Goal: Task Accomplishment & Management: Manage account settings

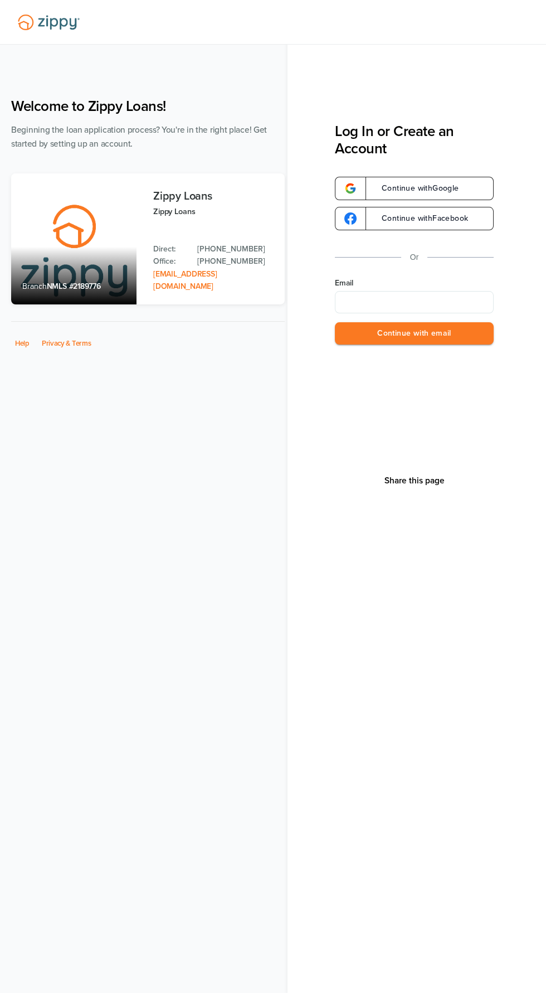
click at [437, 305] on input "Email" at bounding box center [414, 302] width 159 height 22
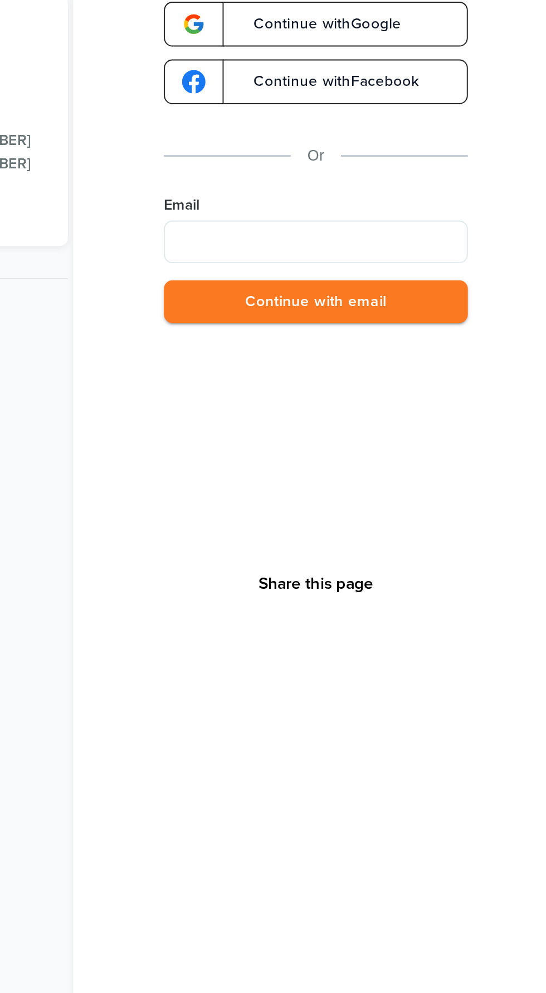
type input "**********"
click at [475, 340] on button "Continue with email" at bounding box center [414, 333] width 159 height 23
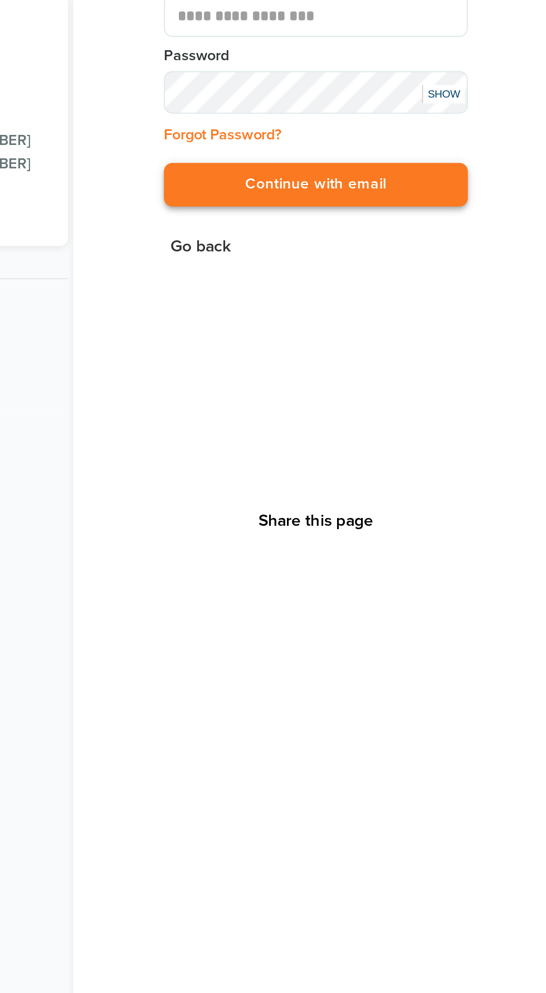
click at [471, 277] on button "Continue with email" at bounding box center [414, 272] width 159 height 23
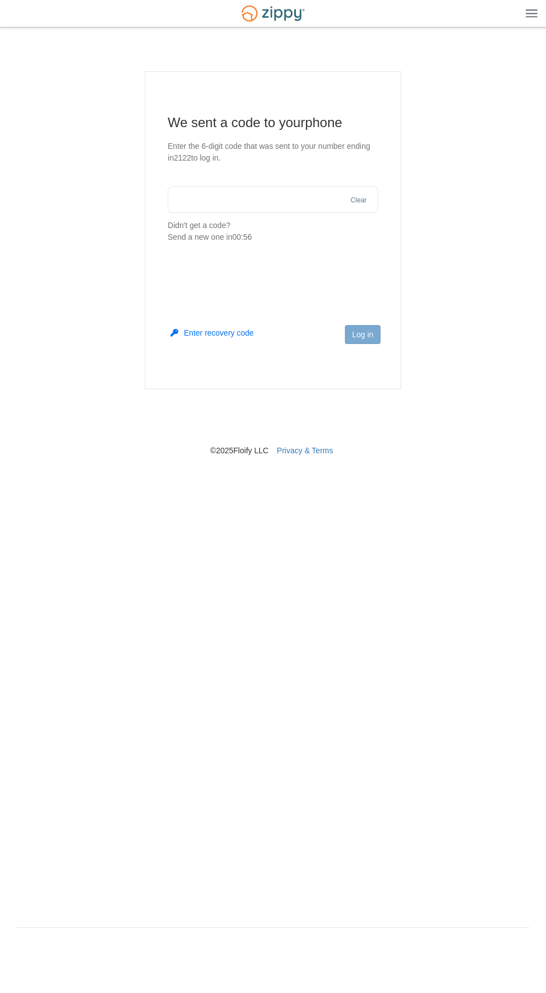
click at [264, 199] on input "text" at bounding box center [273, 199] width 211 height 27
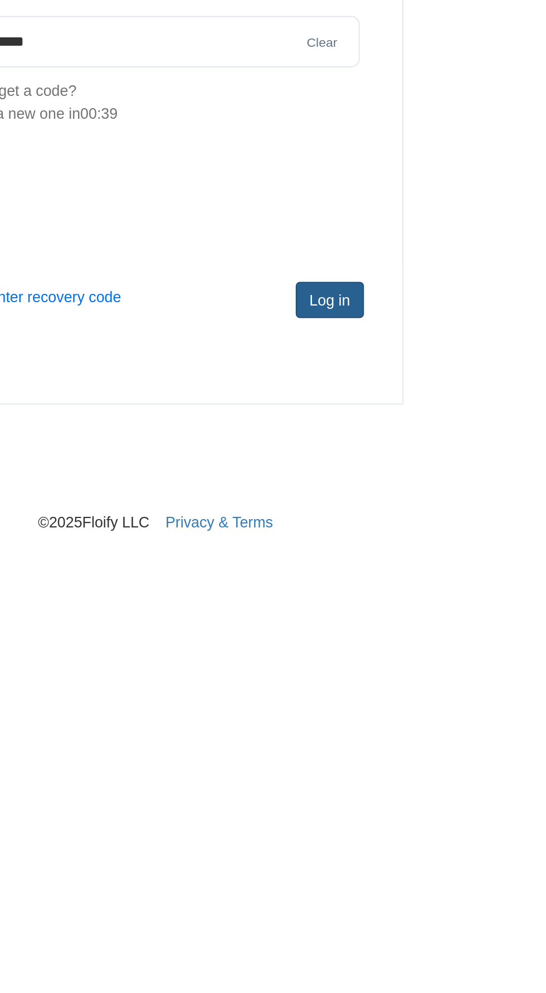
type input "******"
click at [370, 325] on button "Log in" at bounding box center [363, 334] width 36 height 19
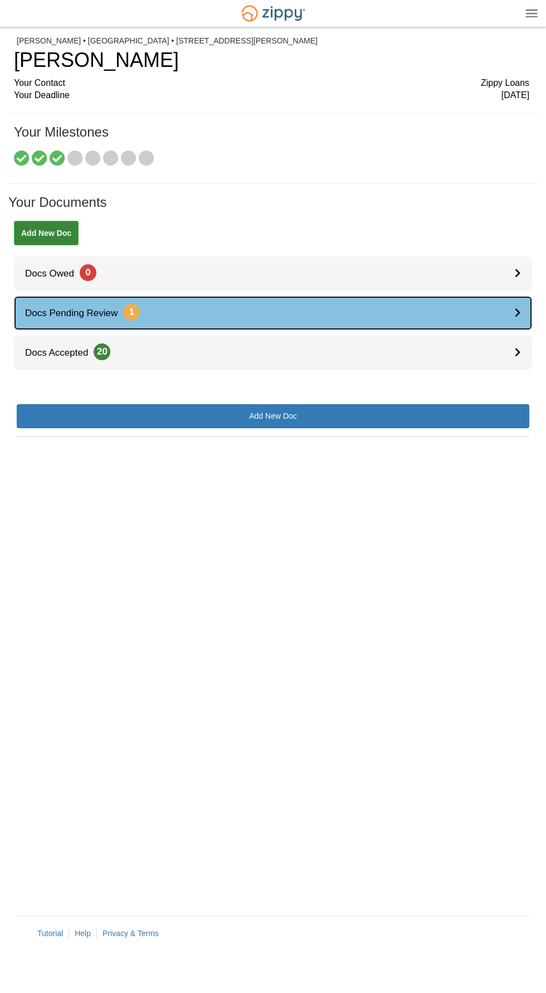
click at [436, 308] on link "Docs Pending Review 1" at bounding box center [273, 313] width 519 height 34
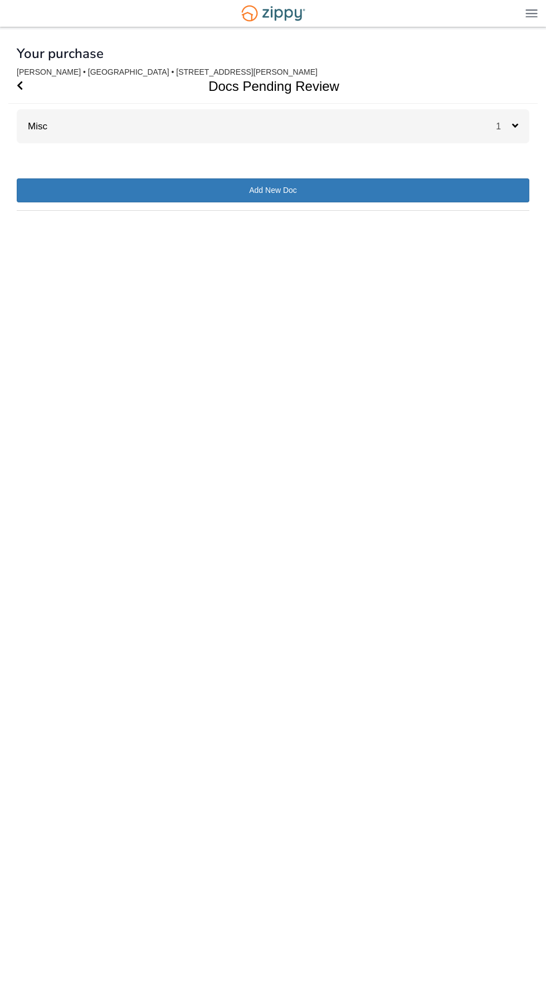
click at [78, 111] on div "Misc 1" at bounding box center [273, 126] width 513 height 34
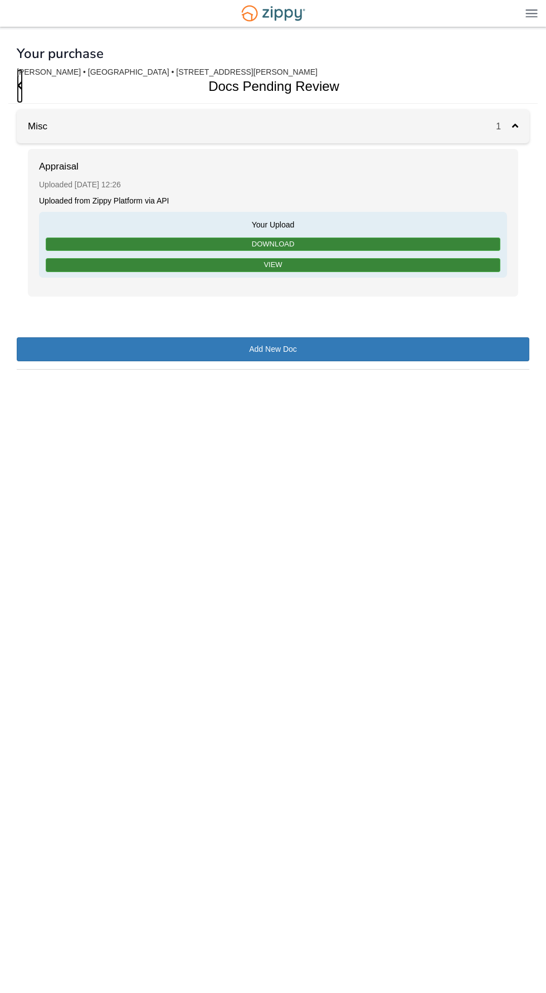
click at [20, 85] on icon "Go Back" at bounding box center [20, 85] width 6 height 10
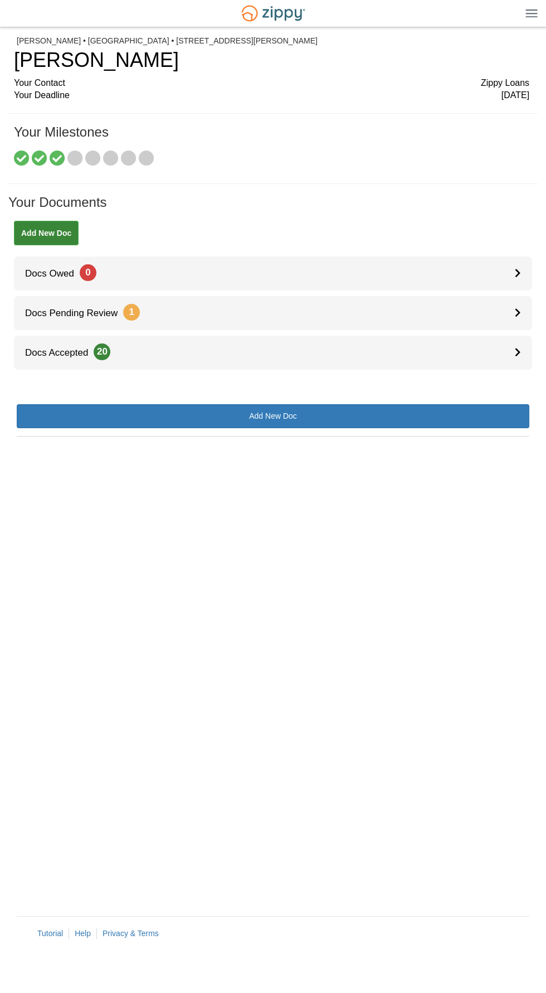
click at [55, 125] on h1 "Your Milestones" at bounding box center [272, 138] width 516 height 26
click at [530, 13] on img at bounding box center [532, 13] width 12 height 8
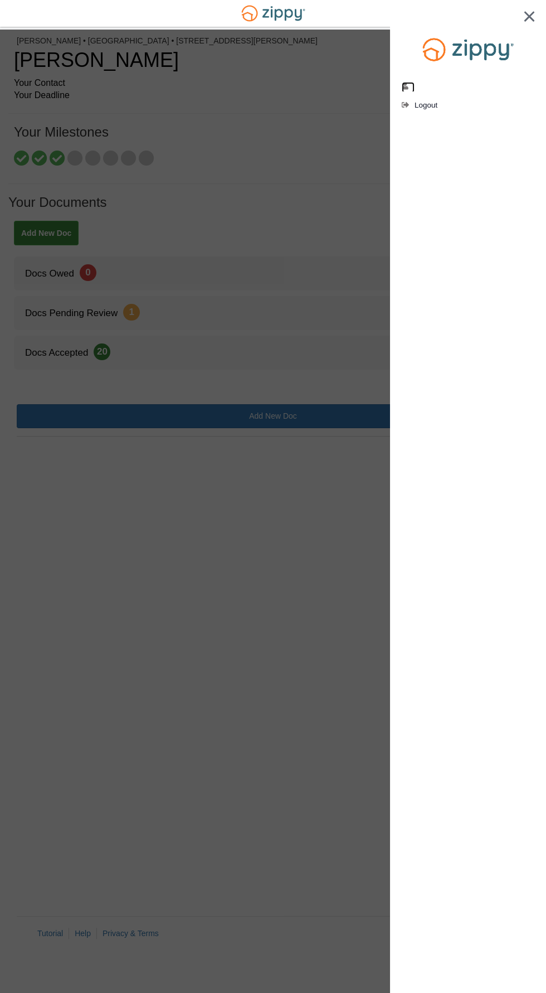
click at [409, 87] on icon "edit profile" at bounding box center [406, 87] width 8 height 8
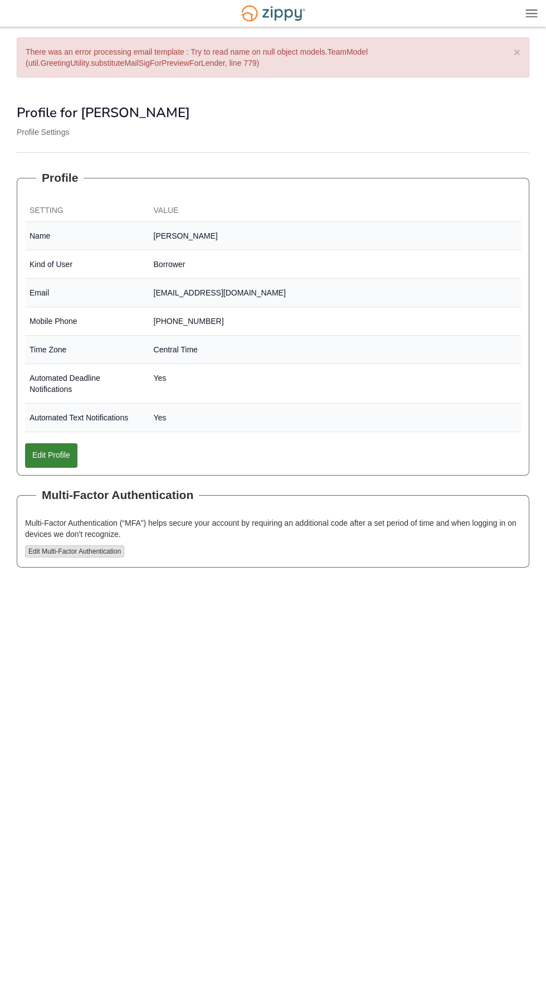
click at [531, 13] on img at bounding box center [532, 13] width 12 height 8
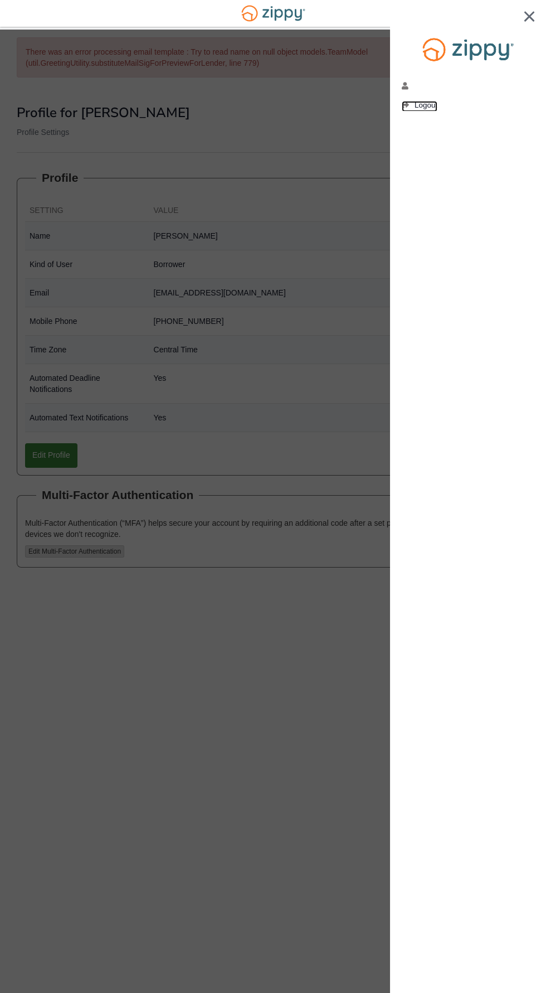
click at [433, 105] on span "Logout" at bounding box center [426, 105] width 23 height 8
